Goal: Information Seeking & Learning: Learn about a topic

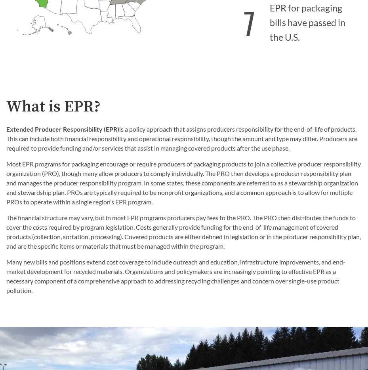
scroll to position [277, 0]
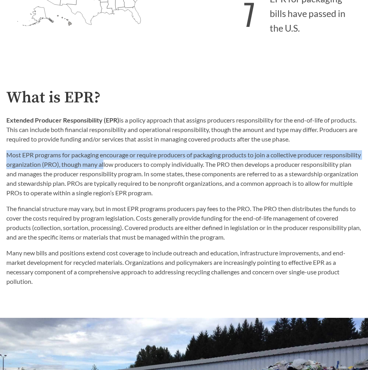
drag, startPoint x: 7, startPoint y: 155, endPoint x: 142, endPoint y: 161, distance: 135.9
click at [142, 161] on p "Most EPR programs for packaging encourage or require producers of packaging pro…" at bounding box center [183, 173] width 355 height 47
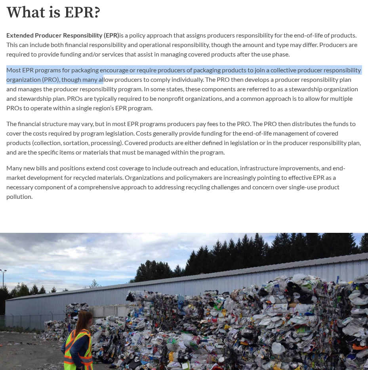
scroll to position [327, 0]
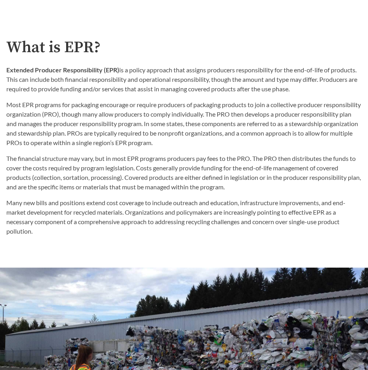
click at [193, 136] on p "Most EPR programs for packaging encourage or require producers of packaging pro…" at bounding box center [183, 123] width 355 height 47
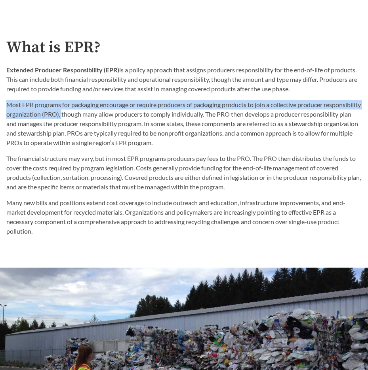
drag, startPoint x: 8, startPoint y: 104, endPoint x: 100, endPoint y: 116, distance: 93.1
click at [100, 116] on p "Most EPR programs for packaging encourage or require producers of packaging pro…" at bounding box center [183, 123] width 355 height 47
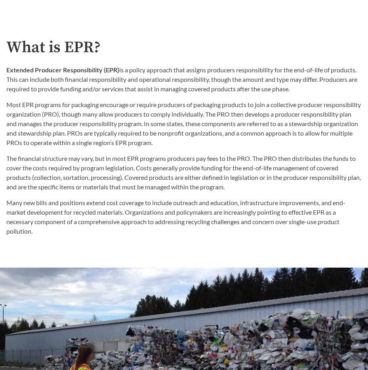
click at [72, 130] on p "Most EPR programs for packaging encourage or require producers of packaging pro…" at bounding box center [183, 123] width 355 height 47
drag, startPoint x: 102, startPoint y: 104, endPoint x: 195, endPoint y: 104, distance: 92.6
click at [195, 104] on p "Most EPR programs for packaging encourage or require producers of packaging pro…" at bounding box center [183, 123] width 355 height 47
click at [121, 107] on p "Most EPR programs for packaging encourage or require producers of packaging pro…" at bounding box center [183, 123] width 355 height 47
drag, startPoint x: 105, startPoint y: 103, endPoint x: 127, endPoint y: 120, distance: 27.7
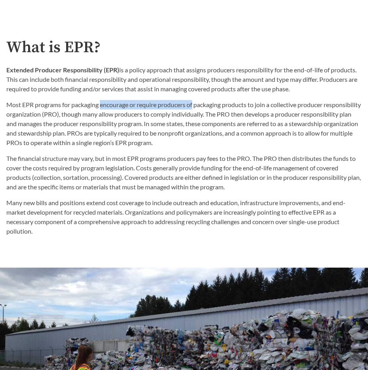
click at [104, 104] on p "Most EPR programs for packaging encourage or require producers of packaging pro…" at bounding box center [183, 123] width 355 height 47
click at [137, 133] on p "Most EPR programs for packaging encourage or require producers of packaging pro…" at bounding box center [183, 123] width 355 height 47
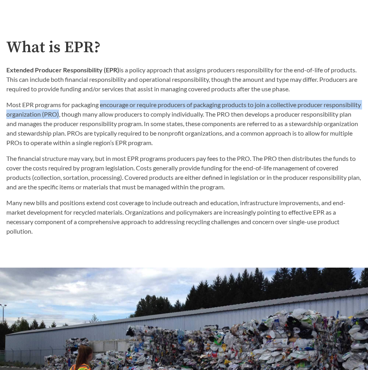
drag, startPoint x: 102, startPoint y: 104, endPoint x: 98, endPoint y: 115, distance: 10.9
click at [98, 115] on p "Most EPR programs for packaging encourage or require producers of packaging pro…" at bounding box center [183, 123] width 355 height 47
drag, startPoint x: 98, startPoint y: 115, endPoint x: 87, endPoint y: 115, distance: 11.5
copy p "encourage or require producers of packaging products to join a collective produ…"
drag, startPoint x: 367, startPoint y: 85, endPoint x: 377, endPoint y: 118, distance: 34.2
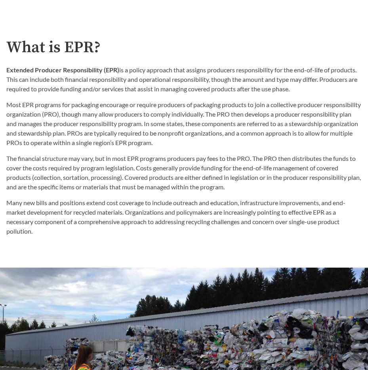
drag, startPoint x: 377, startPoint y: 118, endPoint x: 335, endPoint y: 133, distance: 44.3
click at [335, 133] on p "Most EPR programs for packaging encourage or require producers of packaging pro…" at bounding box center [183, 123] width 355 height 47
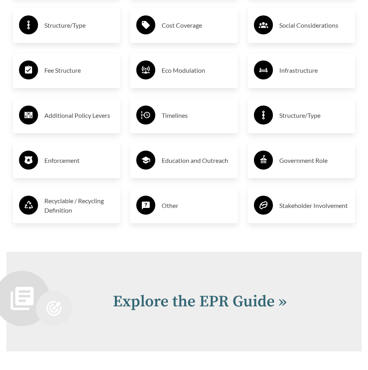
scroll to position [1352, 0]
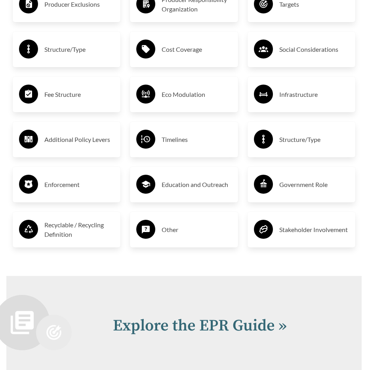
click at [158, 138] on div "Timelines" at bounding box center [183, 139] width 95 height 23
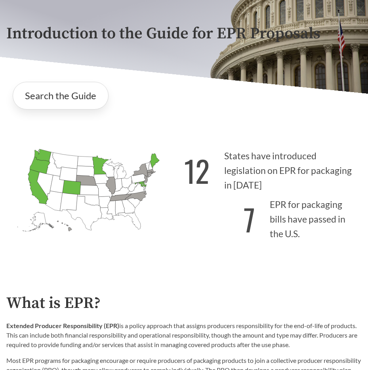
scroll to position [0, 0]
